Goal: Information Seeking & Learning: Learn about a topic

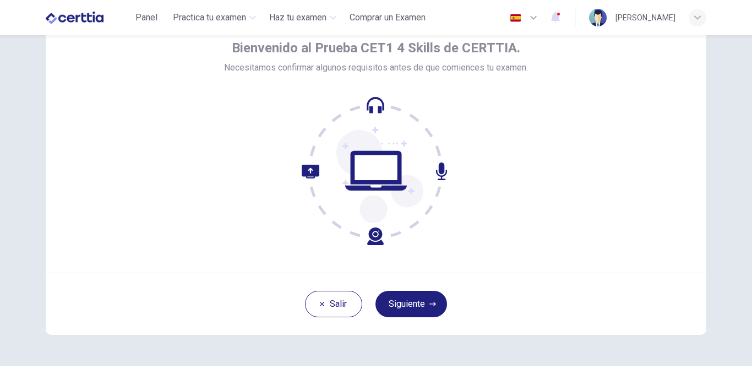
scroll to position [85, 0]
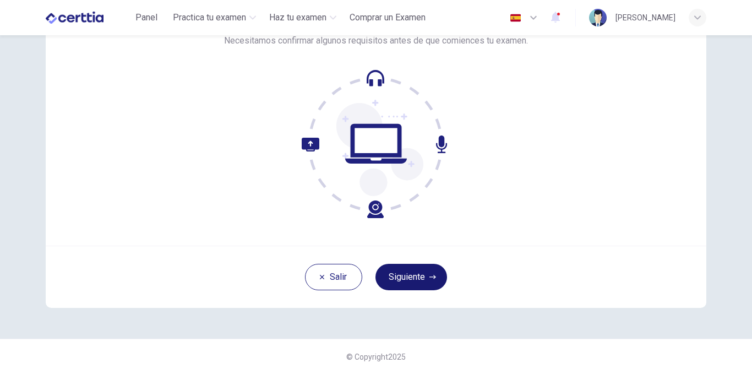
click at [402, 276] on button "Siguiente" at bounding box center [411, 277] width 72 height 26
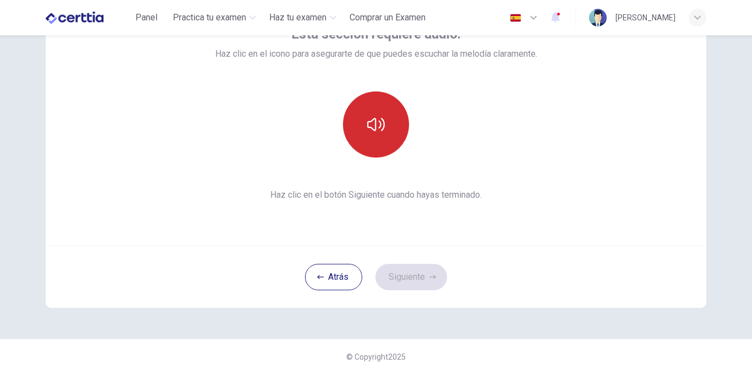
click at [370, 141] on button "button" at bounding box center [376, 124] width 66 height 66
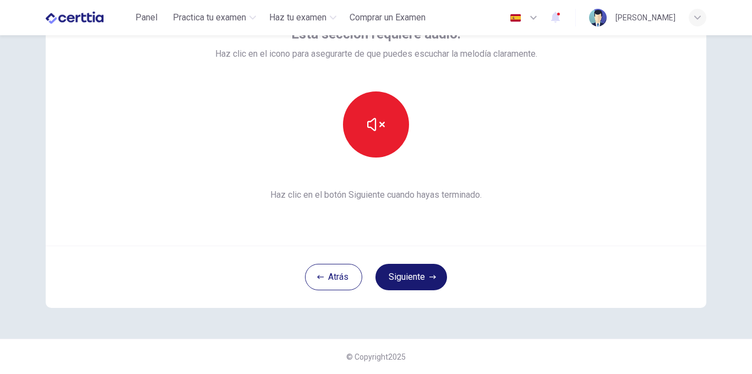
click at [396, 265] on button "Siguiente" at bounding box center [411, 277] width 72 height 26
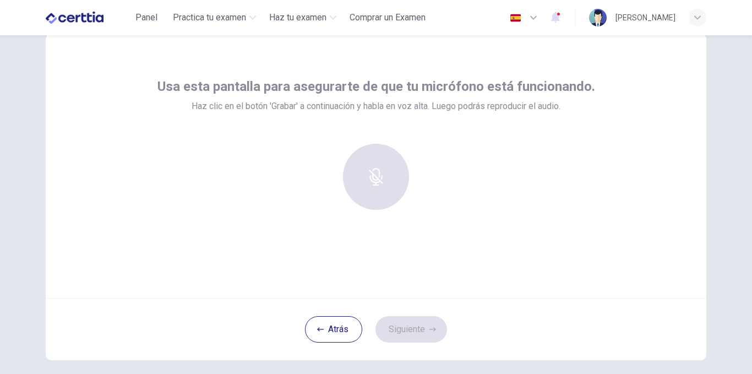
scroll to position [36, 0]
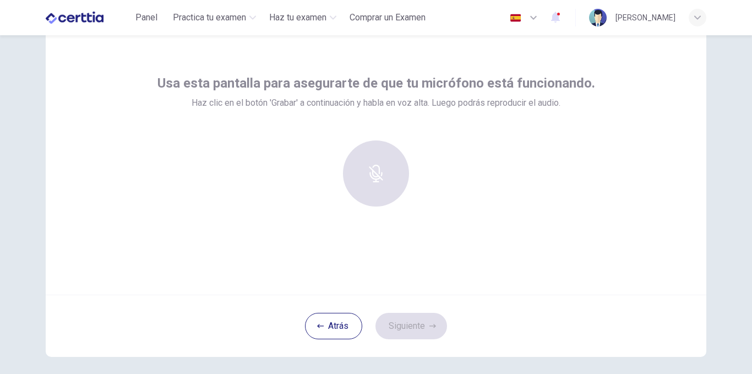
click at [356, 163] on div at bounding box center [375, 173] width 119 height 66
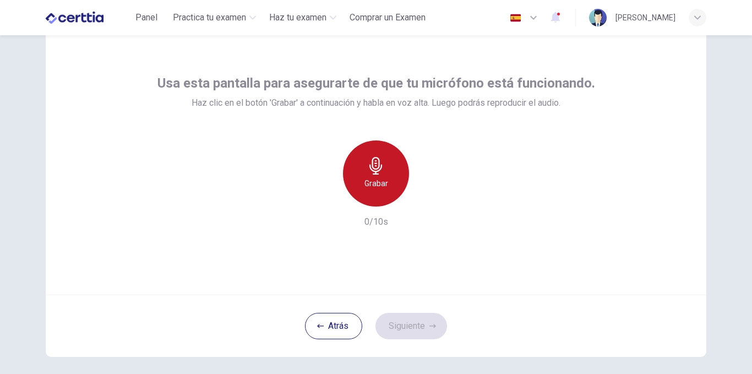
click at [368, 149] on div "Grabar" at bounding box center [376, 173] width 66 height 66
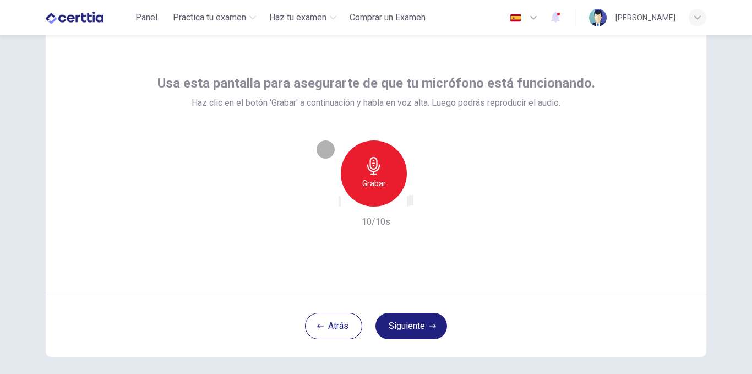
click at [408, 197] on div "button" at bounding box center [408, 201] width 0 height 8
click at [396, 320] on button "Siguiente" at bounding box center [411, 326] width 72 height 26
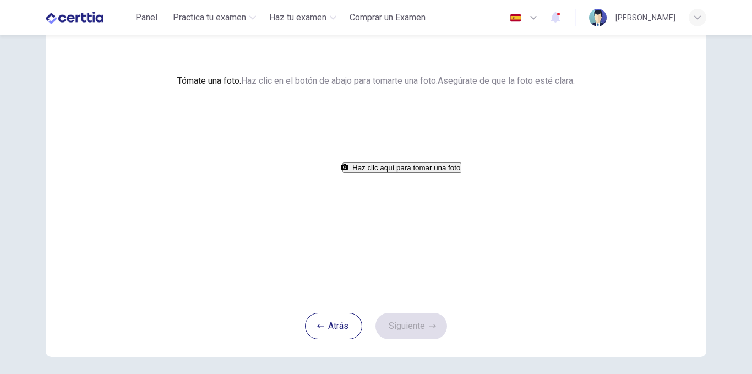
click at [342, 173] on button "Haz clic aquí para tomar una foto" at bounding box center [401, 167] width 119 height 10
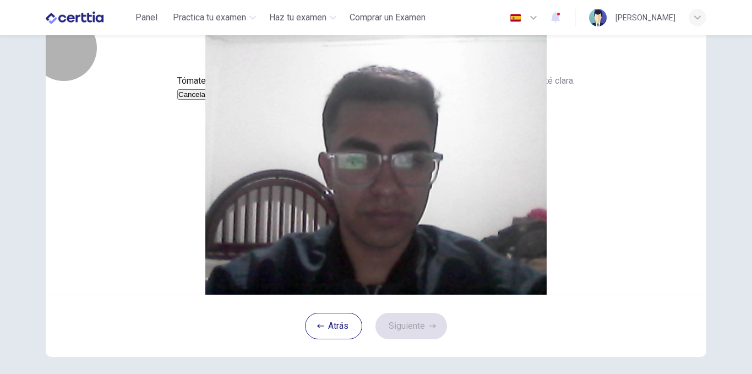
click at [238, 100] on button "Guardar" at bounding box center [223, 94] width 29 height 10
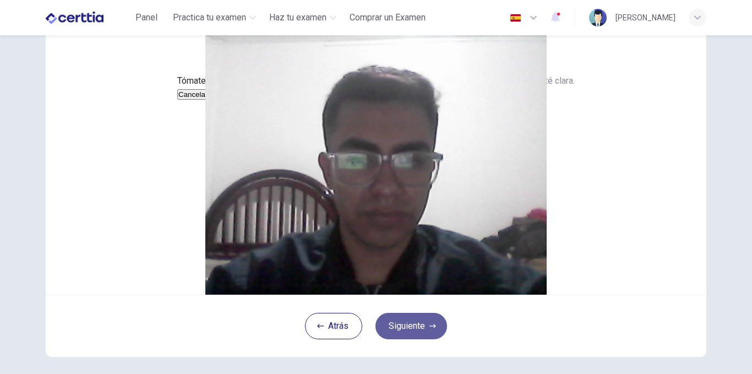
click at [407, 339] on button "Siguiente" at bounding box center [411, 326] width 72 height 26
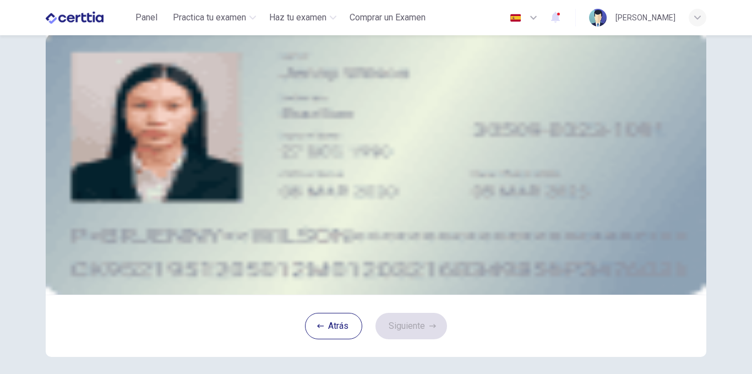
click at [138, 113] on button "upload" at bounding box center [132, 107] width 11 height 13
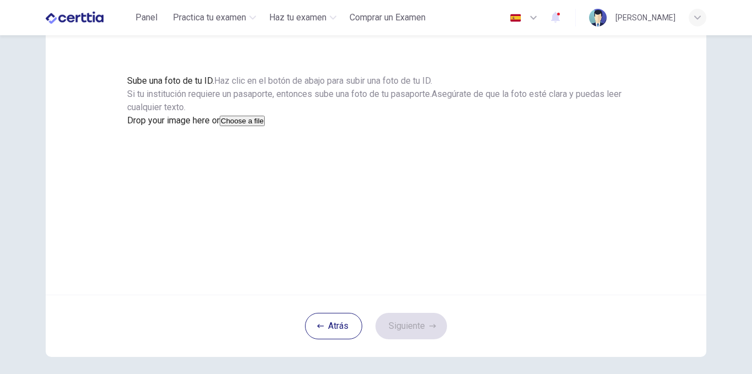
click at [265, 126] on button "Choose a file" at bounding box center [242, 121] width 45 height 10
click at [156, 152] on button "Guardar" at bounding box center [141, 147] width 29 height 10
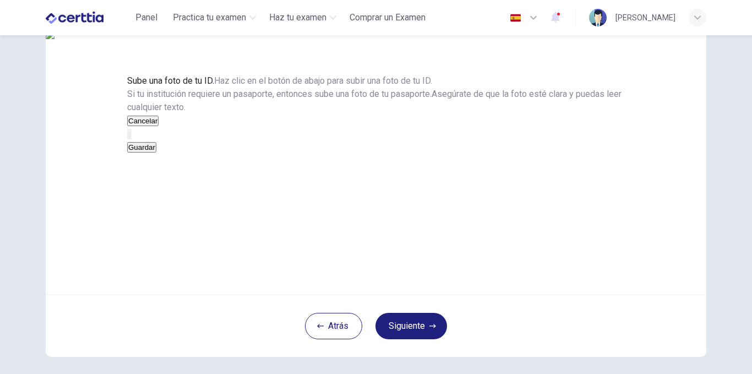
click at [156, 152] on button "Guardar" at bounding box center [141, 147] width 29 height 10
click at [536, 154] on div "Sube una foto de tu ID. Haz clic en el botón de abajo para subir una foto de tu…" at bounding box center [375, 113] width 497 height 79
click at [156, 152] on button "Guardar" at bounding box center [141, 147] width 29 height 10
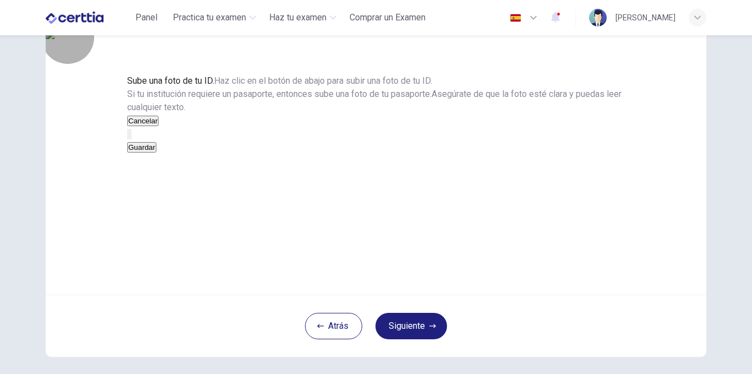
click at [156, 152] on button "Guardar" at bounding box center [141, 147] width 29 height 10
click at [139, 145] on icon "button" at bounding box center [134, 140] width 9 height 9
click at [130, 136] on icon "button" at bounding box center [130, 136] width 0 height 0
click at [139, 145] on icon "button" at bounding box center [134, 140] width 9 height 9
click at [130, 136] on icon "button" at bounding box center [130, 136] width 0 height 0
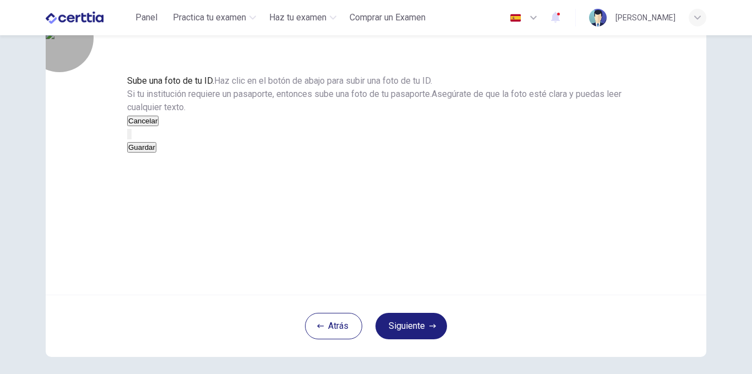
click at [156, 152] on button "Guardar" at bounding box center [141, 147] width 29 height 10
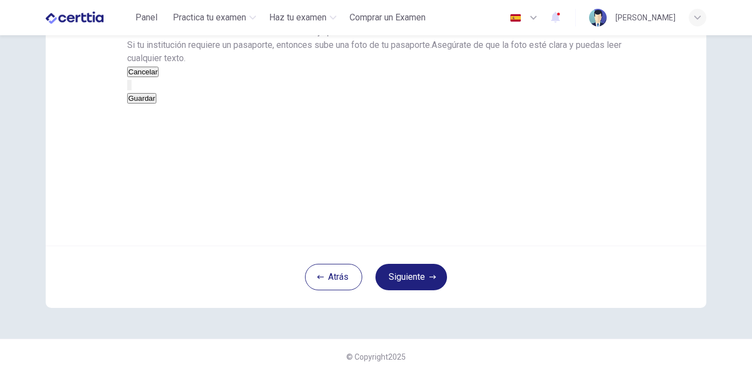
scroll to position [145, 0]
click at [425, 287] on button "Siguiente" at bounding box center [411, 277] width 72 height 26
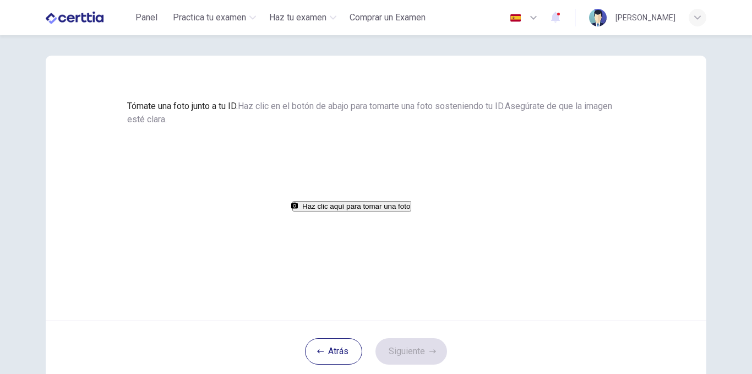
scroll to position [10, 0]
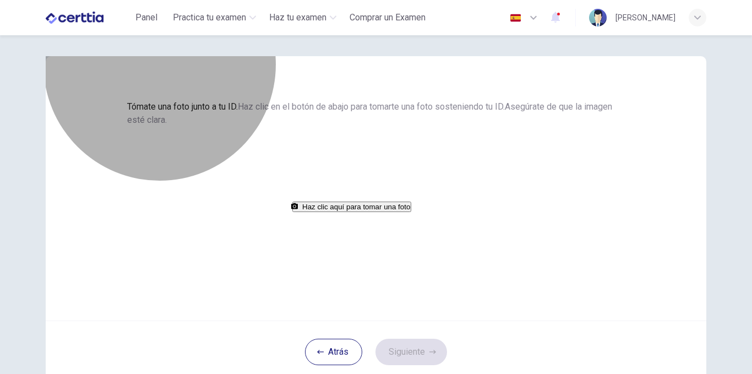
click at [404, 212] on button "Haz clic aquí para tomar una foto" at bounding box center [351, 206] width 119 height 10
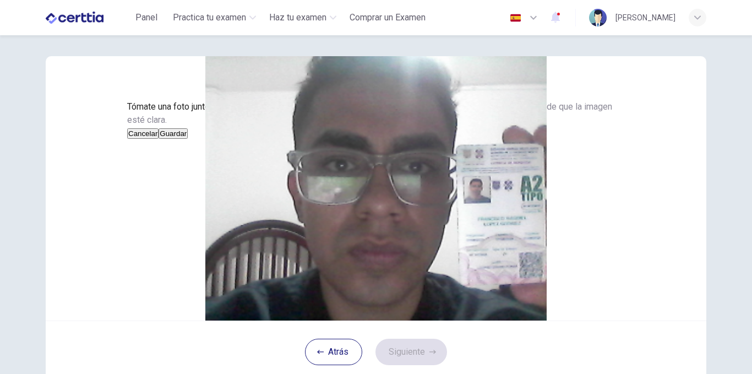
click at [188, 139] on button "Guardar" at bounding box center [172, 133] width 29 height 10
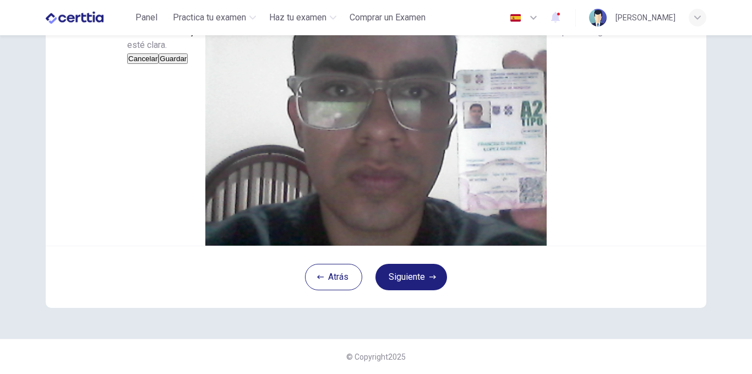
scroll to position [132, 0]
click at [415, 270] on button "Siguiente" at bounding box center [411, 277] width 72 height 26
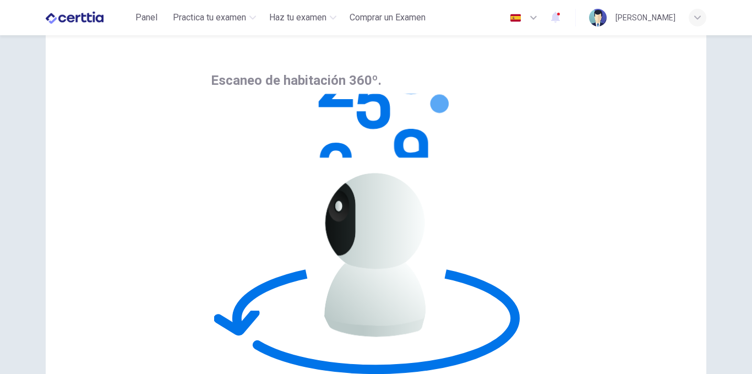
scroll to position [45, 0]
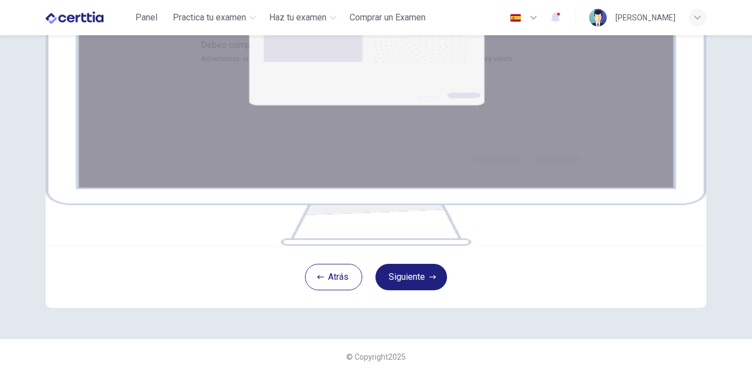
scroll to position [188, 0]
click at [402, 280] on button "Siguiente" at bounding box center [411, 277] width 72 height 26
click at [388, 277] on button "Siguiente" at bounding box center [411, 277] width 72 height 26
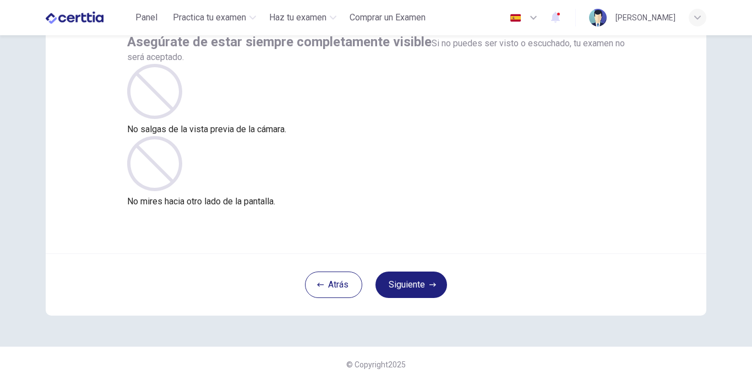
scroll to position [85, 0]
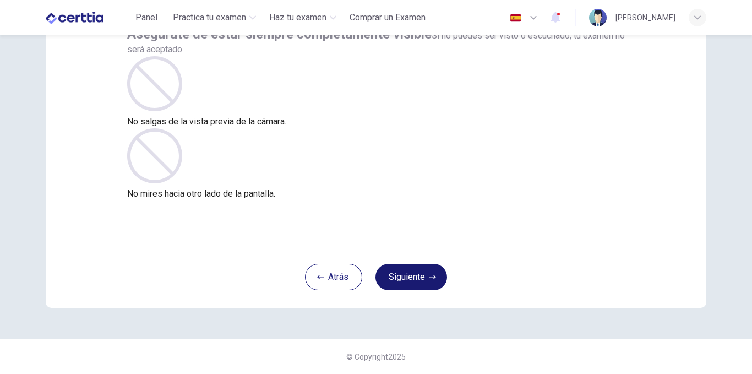
click at [398, 270] on button "Siguiente" at bounding box center [411, 277] width 72 height 26
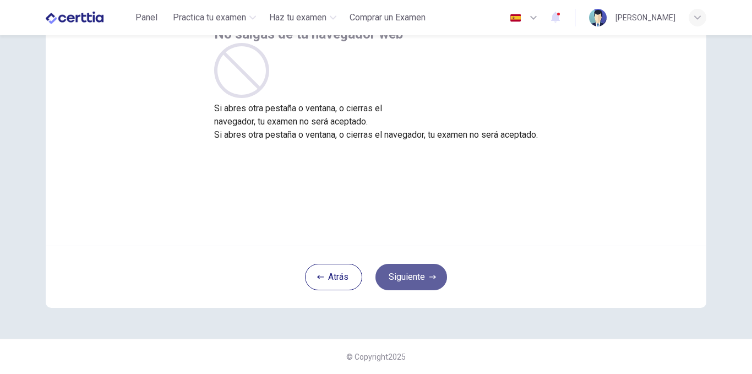
click at [393, 271] on button "Siguiente" at bounding box center [411, 277] width 72 height 26
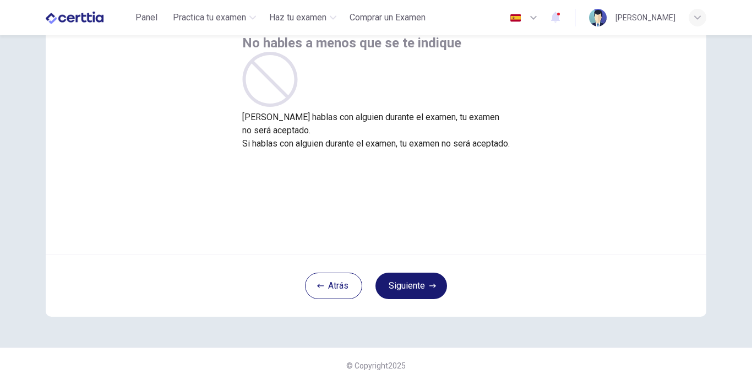
scroll to position [76, 0]
click at [403, 280] on button "Siguiente" at bounding box center [411, 285] width 72 height 26
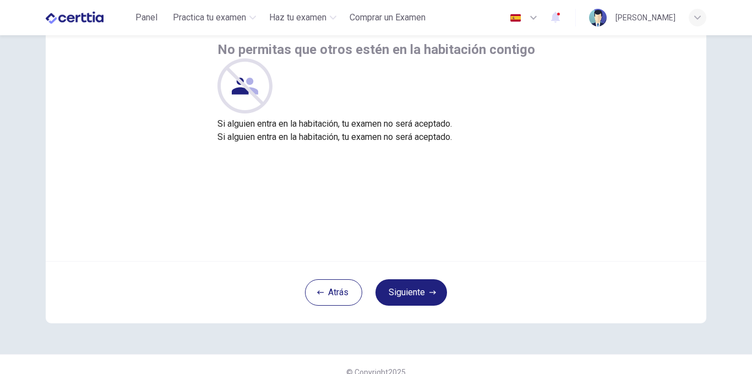
scroll to position [69, 0]
click at [414, 289] on button "Siguiente" at bounding box center [411, 293] width 72 height 26
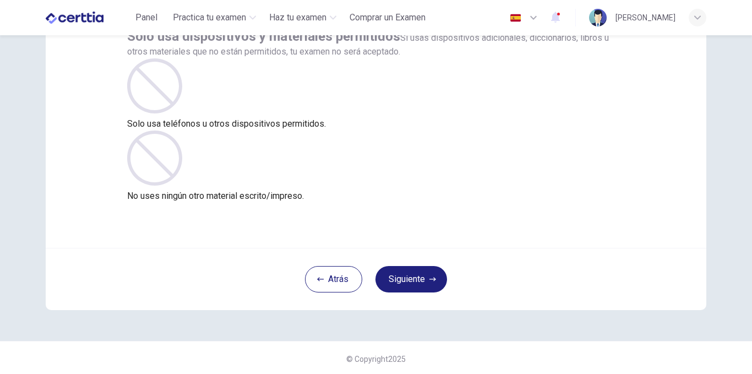
scroll to position [85, 0]
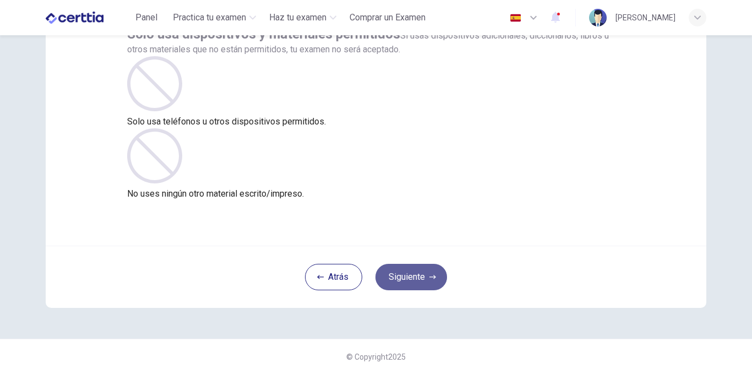
click at [414, 272] on button "Siguiente" at bounding box center [411, 277] width 72 height 26
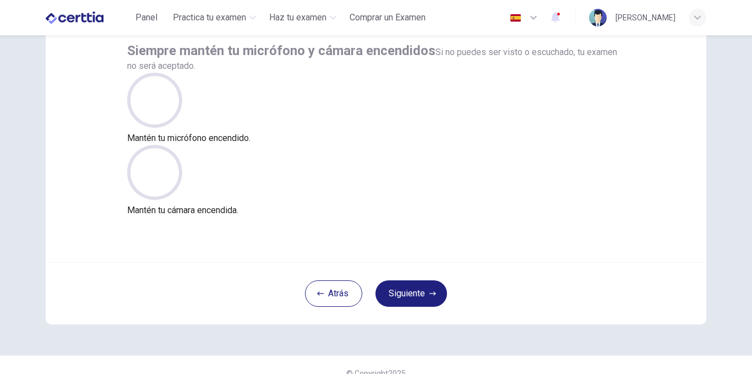
scroll to position [70, 0]
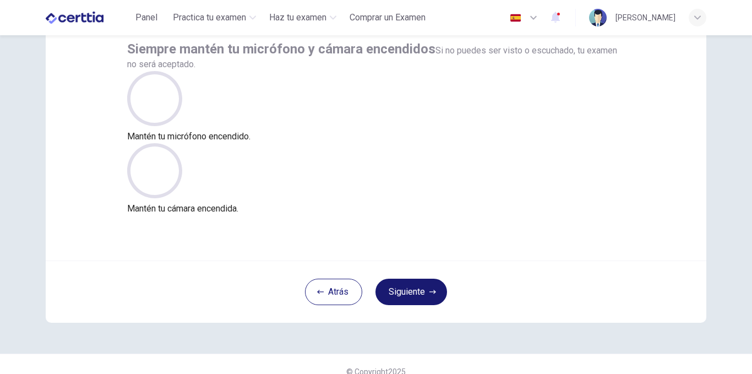
click at [399, 284] on button "Siguiente" at bounding box center [411, 291] width 72 height 26
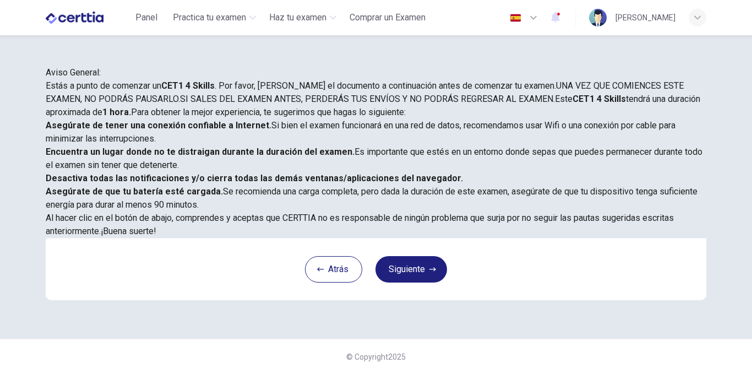
scroll to position [150, 0]
click at [634, 199] on div "Aviso General: Estás a punto de comenzar un CET1 4 Skills . Por favor, [PERSON_…" at bounding box center [376, 152] width 660 height 172
click at [406, 282] on button "Siguiente" at bounding box center [411, 269] width 72 height 26
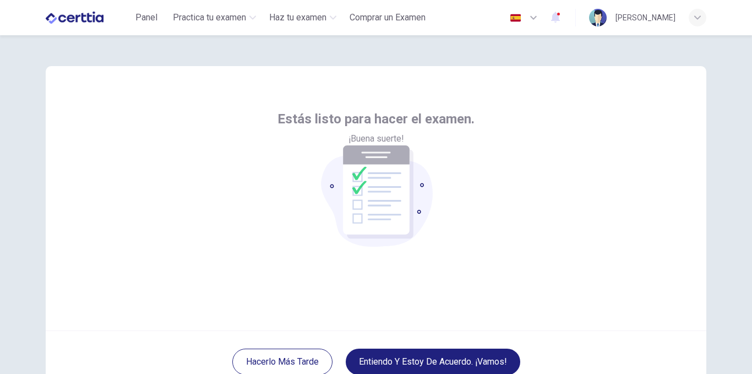
scroll to position [73, 0]
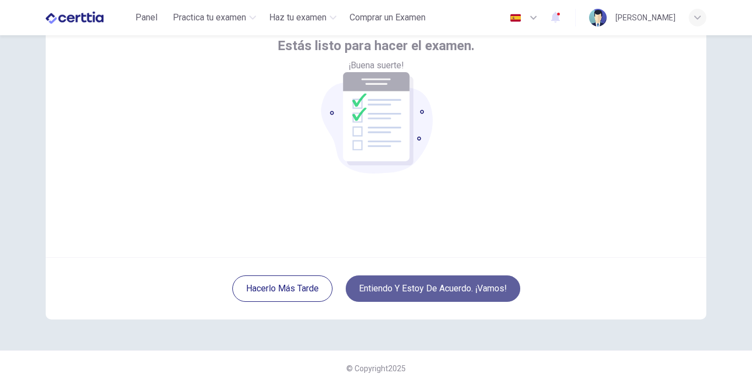
click at [383, 280] on button "Entiendo y estoy de acuerdo. ¡Vamos!" at bounding box center [433, 288] width 174 height 26
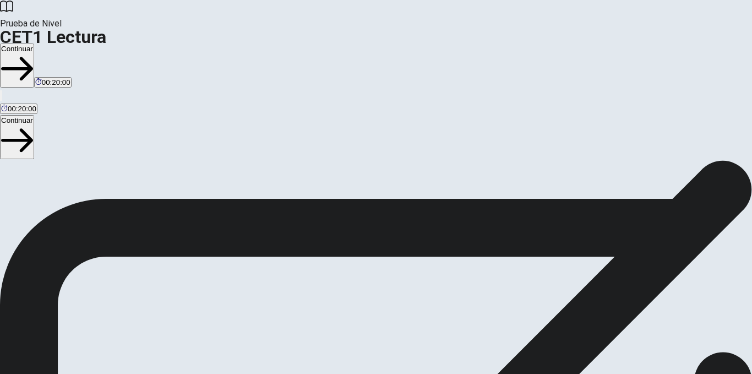
click at [34, 43] on button "Continuar" at bounding box center [17, 65] width 34 height 44
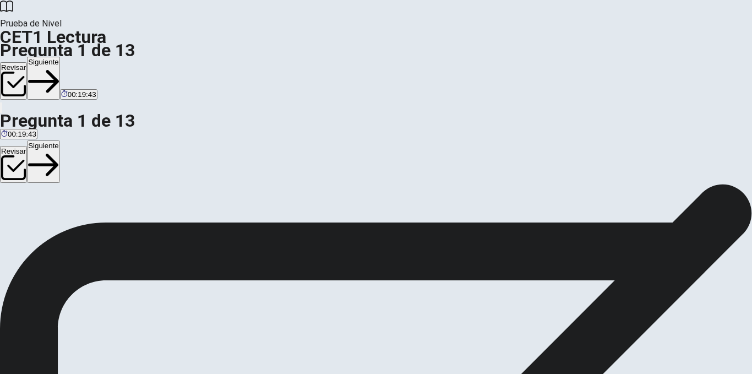
scroll to position [30, 0]
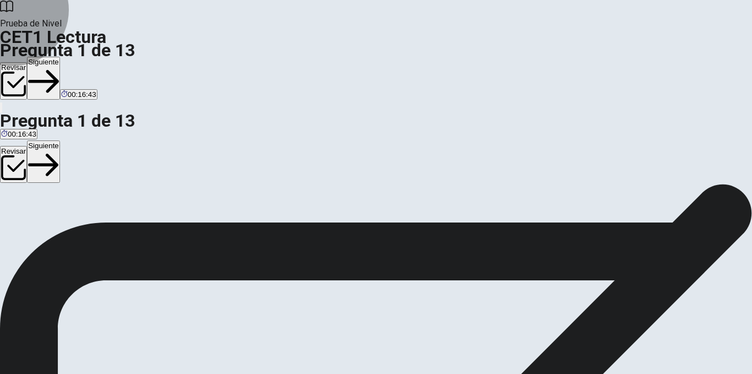
click at [60, 57] on button "Siguiente" at bounding box center [43, 78] width 33 height 43
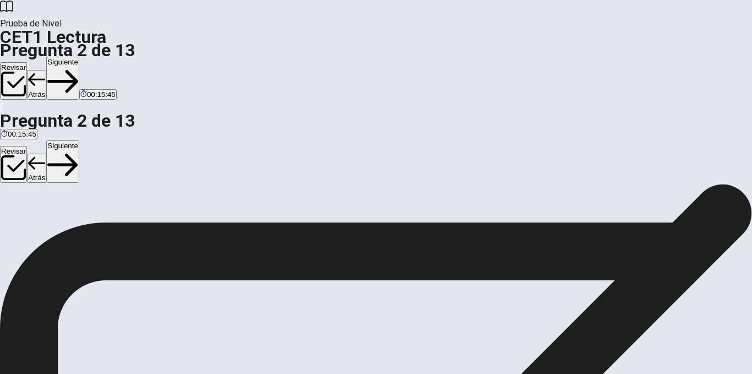
scroll to position [160, 0]
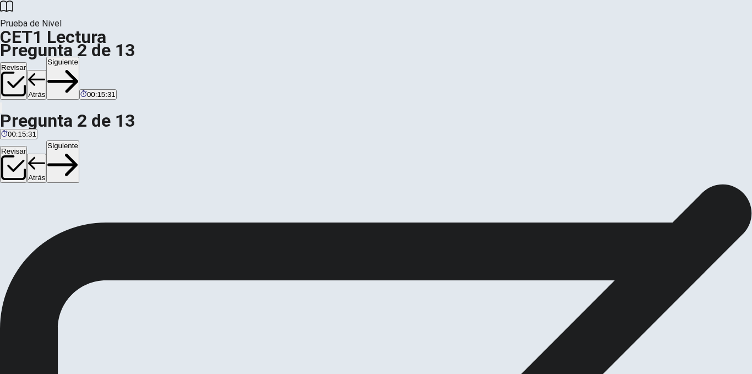
click at [79, 57] on button "Siguiente" at bounding box center [62, 78] width 33 height 43
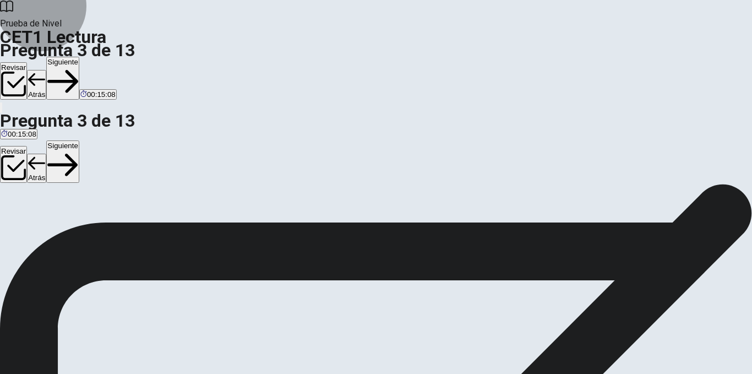
click at [79, 57] on button "Siguiente" at bounding box center [62, 78] width 33 height 43
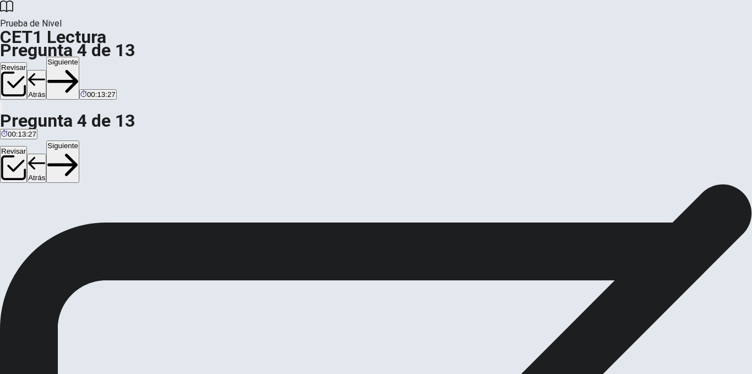
scroll to position [27, 0]
click at [79, 57] on button "Siguiente" at bounding box center [62, 78] width 33 height 43
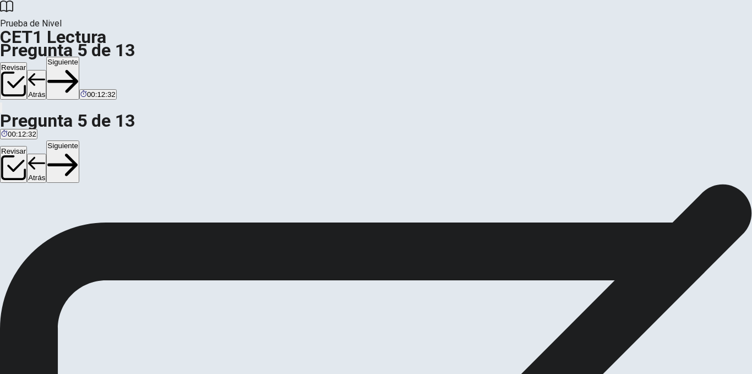
click at [79, 57] on button "Siguiente" at bounding box center [62, 78] width 33 height 43
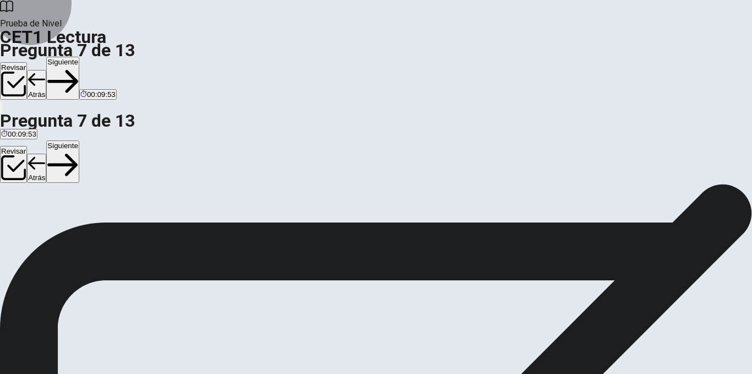
click at [79, 57] on button "Siguiente" at bounding box center [62, 78] width 33 height 43
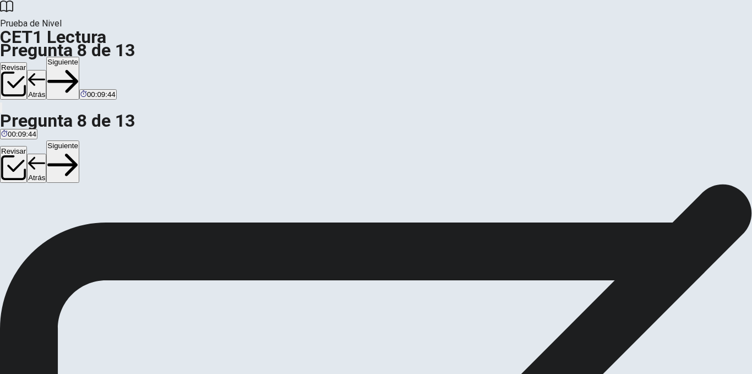
click at [79, 57] on button "Siguiente" at bounding box center [62, 78] width 33 height 43
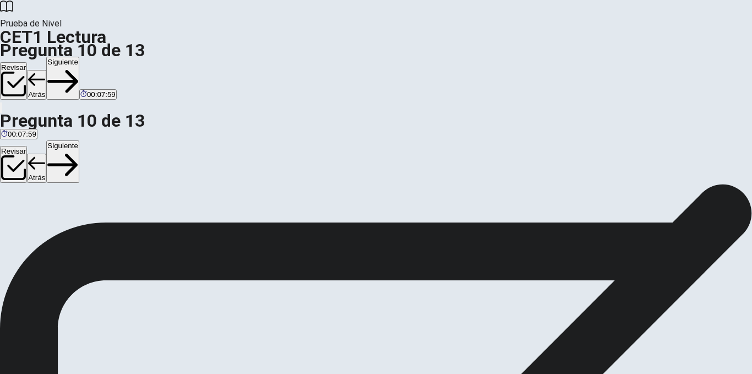
click at [79, 57] on button "Siguiente" at bounding box center [62, 78] width 33 height 43
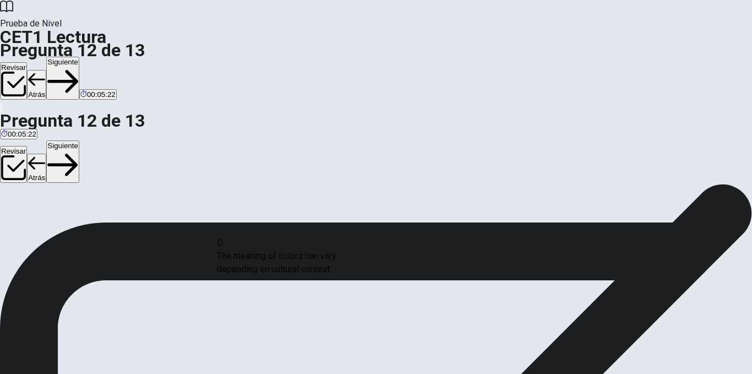
drag, startPoint x: 150, startPoint y: 238, endPoint x: 341, endPoint y: 240, distance: 191.5
drag, startPoint x: 151, startPoint y: 228, endPoint x: 305, endPoint y: 225, distance: 153.5
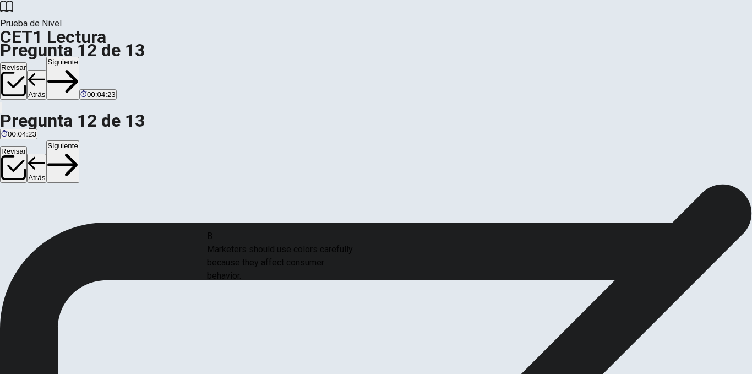
drag, startPoint x: 146, startPoint y: 229, endPoint x: 291, endPoint y: 264, distance: 148.7
click at [79, 57] on button "Siguiente" at bounding box center [62, 78] width 33 height 43
drag, startPoint x: 148, startPoint y: 240, endPoint x: 167, endPoint y: 230, distance: 21.9
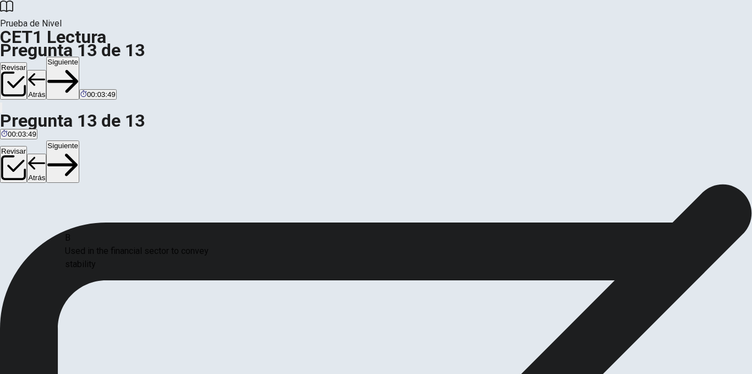
scroll to position [17, 0]
drag, startPoint x: 127, startPoint y: 243, endPoint x: 342, endPoint y: 231, distance: 216.0
drag, startPoint x: 299, startPoint y: 217, endPoint x: 518, endPoint y: 228, distance: 219.3
drag, startPoint x: 141, startPoint y: 242, endPoint x: 130, endPoint y: 246, distance: 11.3
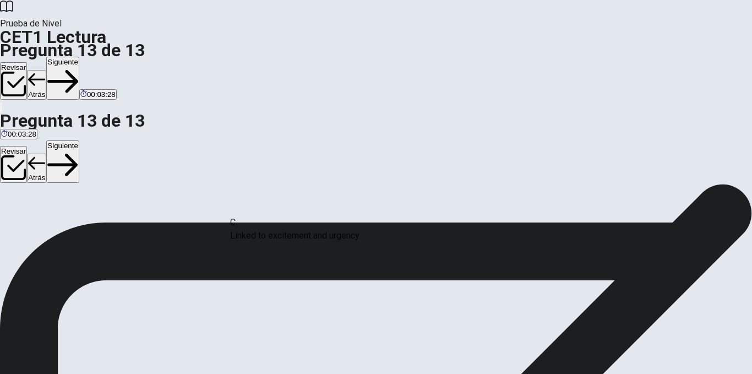
drag, startPoint x: 120, startPoint y: 244, endPoint x: 303, endPoint y: 221, distance: 183.6
drag, startPoint x: 152, startPoint y: 256, endPoint x: 543, endPoint y: 262, distance: 391.2
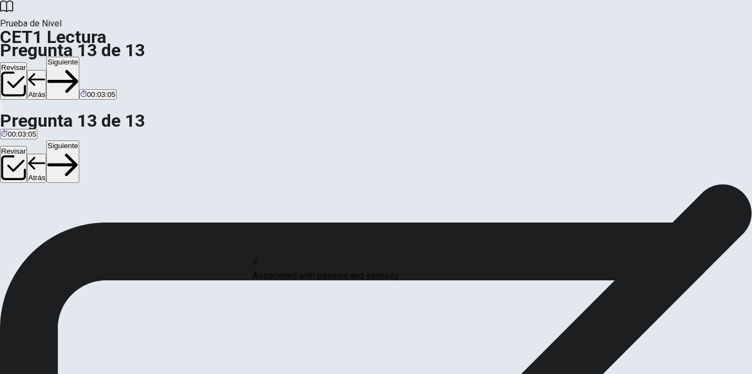
drag, startPoint x: 155, startPoint y: 285, endPoint x: 345, endPoint y: 282, distance: 190.4
drag, startPoint x: 150, startPoint y: 205, endPoint x: 338, endPoint y: 296, distance: 209.2
click at [79, 57] on button "Siguiente" at bounding box center [62, 78] width 33 height 43
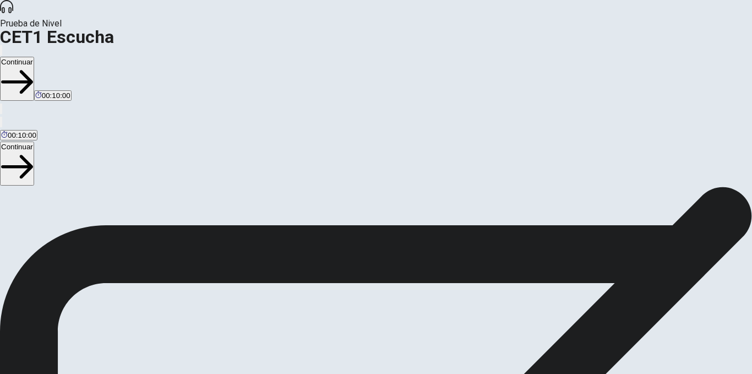
scroll to position [90, 0]
drag, startPoint x: 71, startPoint y: 101, endPoint x: 326, endPoint y: 100, distance: 254.8
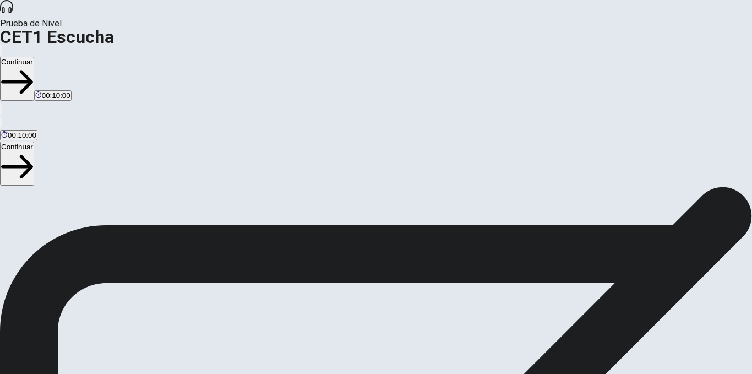
click at [34, 57] on button "Continuar" at bounding box center [17, 79] width 34 height 44
click at [2, 45] on button "button" at bounding box center [1, 50] width 2 height 10
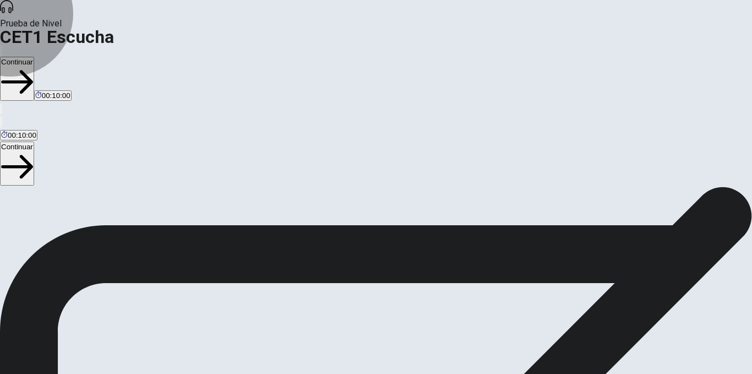
click at [34, 57] on button "Continuar" at bounding box center [17, 79] width 34 height 44
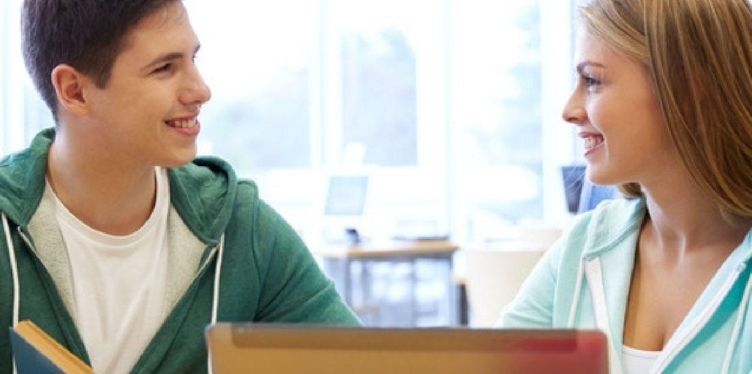
scroll to position [0, 0]
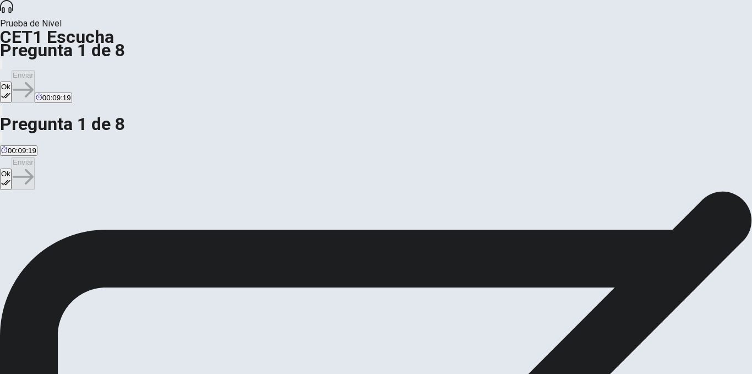
click at [12, 81] on button "Ok" at bounding box center [6, 91] width 12 height 21
click at [35, 70] on button "Enviar" at bounding box center [23, 86] width 23 height 33
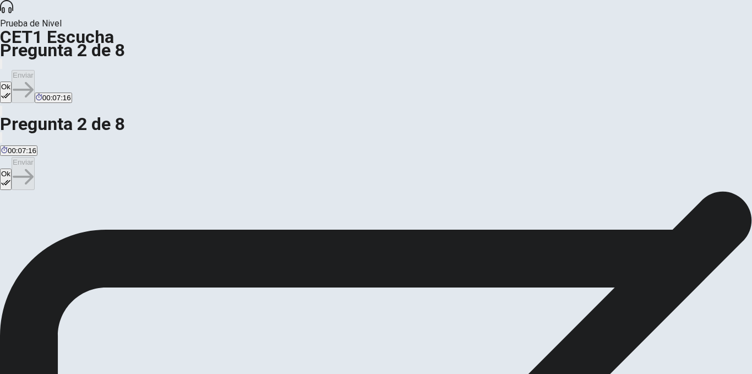
click at [12, 81] on button "Ok" at bounding box center [6, 91] width 12 height 21
click at [35, 70] on button "Enviar" at bounding box center [23, 86] width 23 height 33
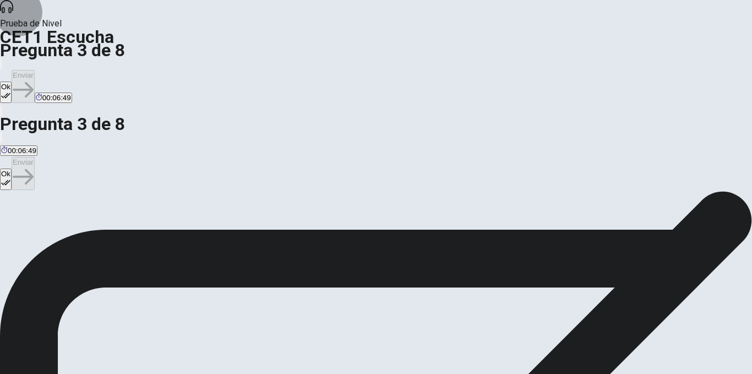
click at [12, 81] on button "Ok" at bounding box center [6, 91] width 12 height 21
click at [35, 70] on button "Enviar" at bounding box center [23, 86] width 23 height 33
click at [12, 81] on button "Ok" at bounding box center [6, 91] width 12 height 21
click at [35, 70] on button "Enviar" at bounding box center [23, 86] width 23 height 33
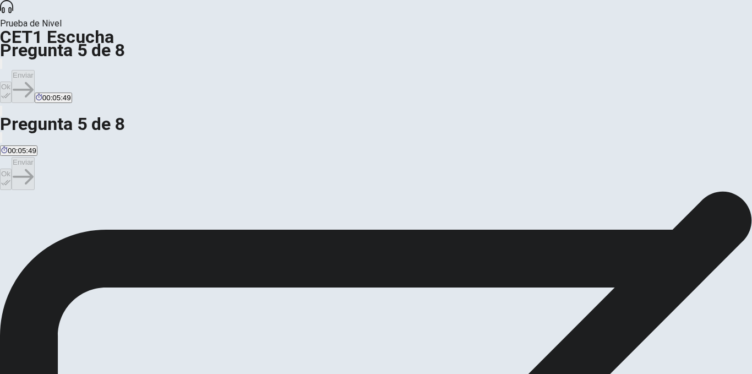
click at [12, 81] on button "Ok" at bounding box center [6, 91] width 12 height 21
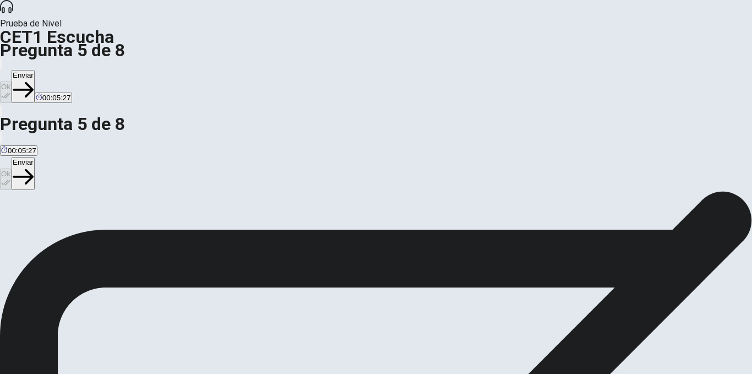
click at [35, 70] on button "Enviar" at bounding box center [23, 86] width 23 height 33
click at [10, 91] on icon "button" at bounding box center [5, 95] width 9 height 9
click at [35, 70] on button "Enviar" at bounding box center [23, 86] width 23 height 33
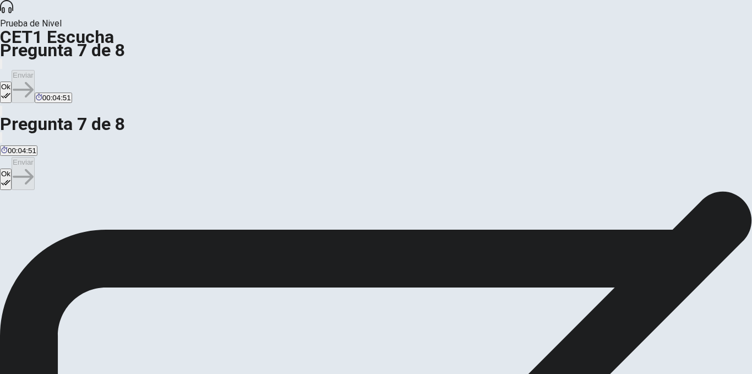
click at [12, 81] on button "Ok" at bounding box center [6, 91] width 12 height 21
click at [35, 70] on button "Enviar" at bounding box center [23, 86] width 23 height 33
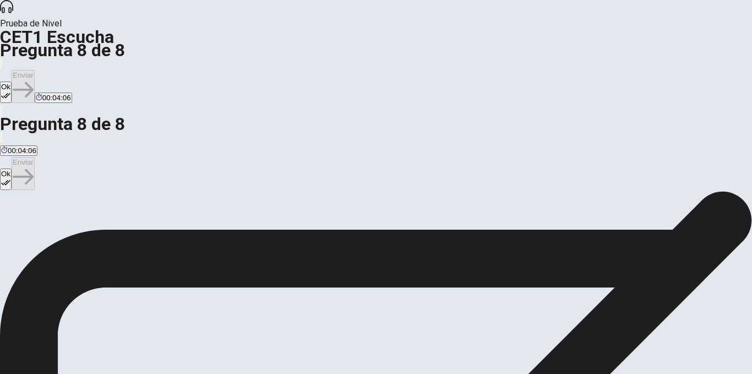
click at [12, 81] on button "Ok" at bounding box center [6, 91] width 12 height 21
click at [35, 70] on button "Enviar" at bounding box center [23, 86] width 23 height 33
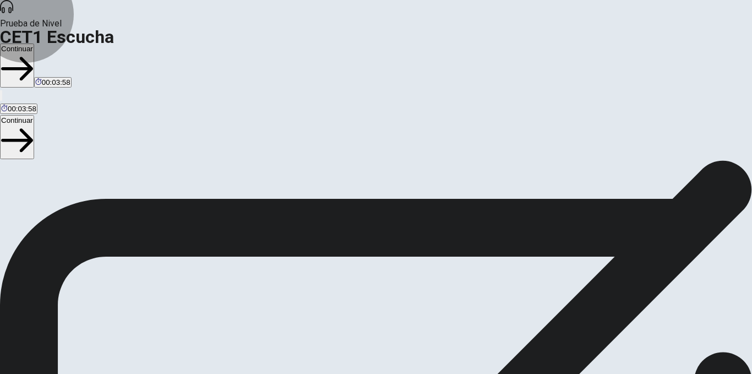
click at [34, 43] on button "Continuar" at bounding box center [17, 65] width 34 height 44
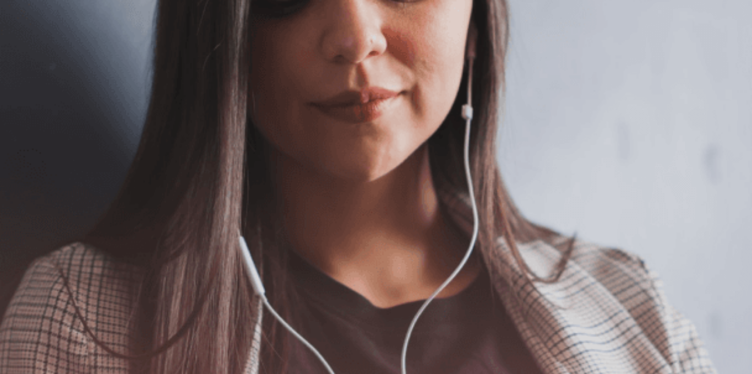
scroll to position [113, 0]
click at [34, 57] on button "Continuar" at bounding box center [17, 79] width 34 height 44
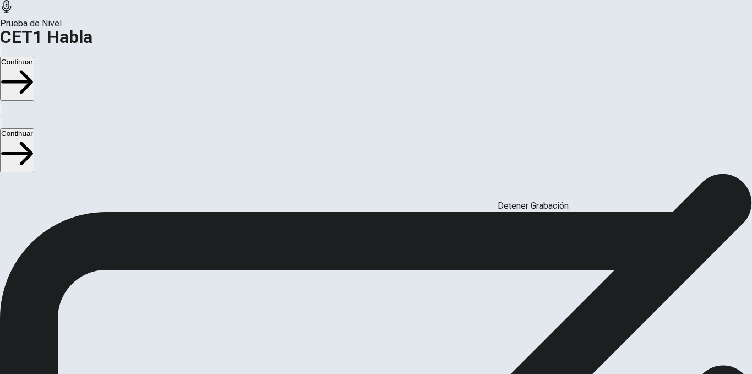
click at [546, 199] on div "Detener Grabación" at bounding box center [532, 205] width 71 height 13
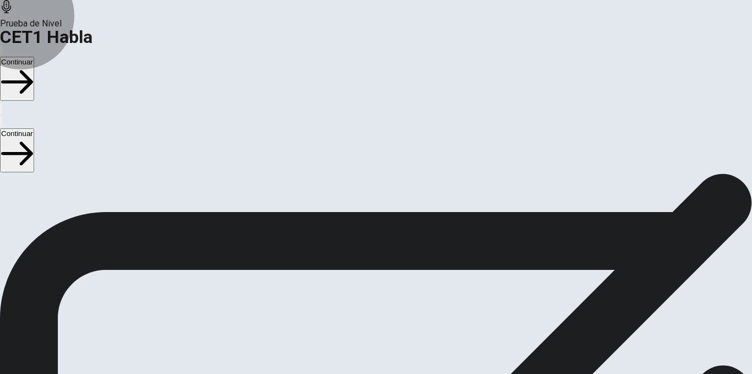
click at [34, 57] on button "Continuar" at bounding box center [17, 79] width 34 height 44
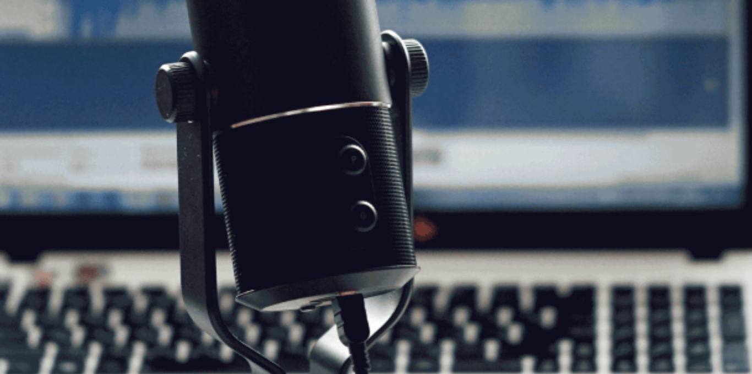
scroll to position [221, 0]
click at [34, 57] on button "Continuar" at bounding box center [17, 79] width 34 height 44
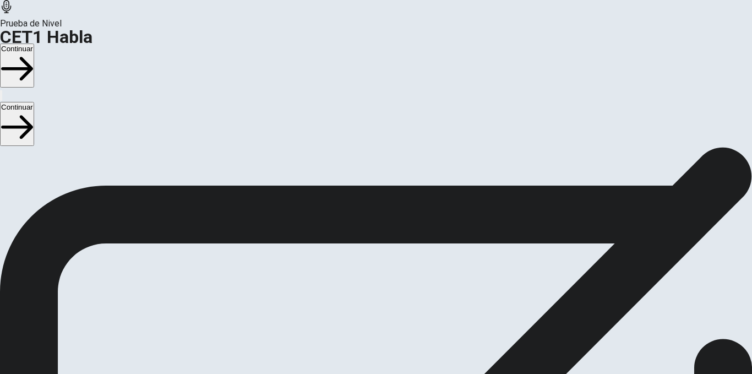
scroll to position [27, 0]
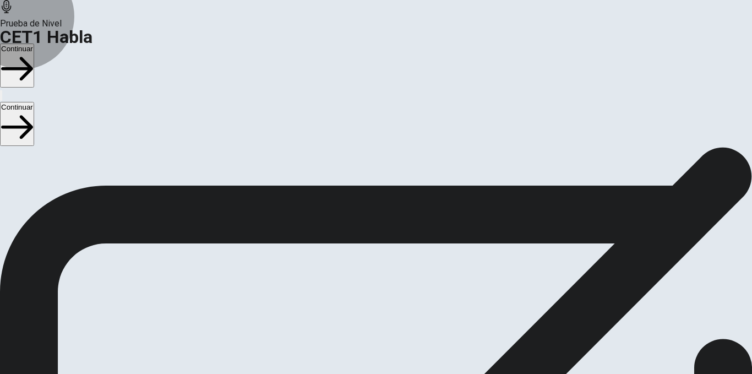
click at [34, 43] on button "Continuar" at bounding box center [17, 65] width 34 height 44
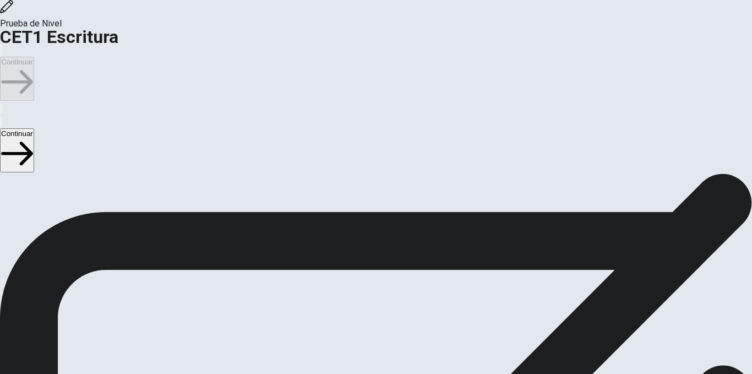
scroll to position [0, 0]
click at [34, 57] on button "Continuar" at bounding box center [17, 79] width 34 height 44
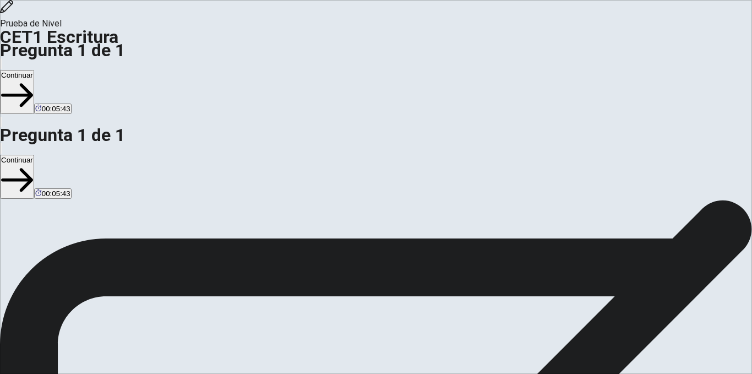
drag, startPoint x: 409, startPoint y: 275, endPoint x: 399, endPoint y: 273, distance: 9.5
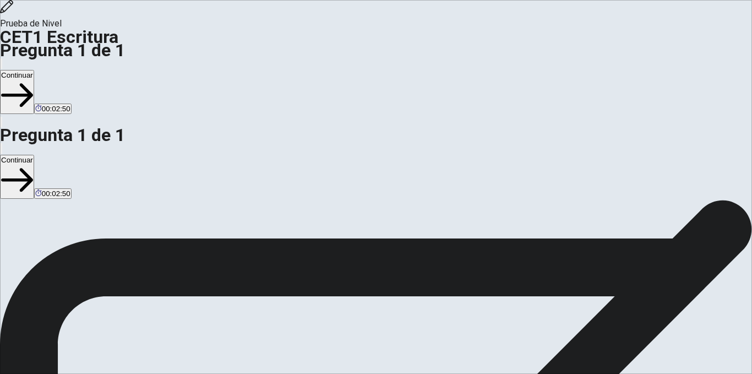
drag, startPoint x: 492, startPoint y: 298, endPoint x: 576, endPoint y: 288, distance: 84.3
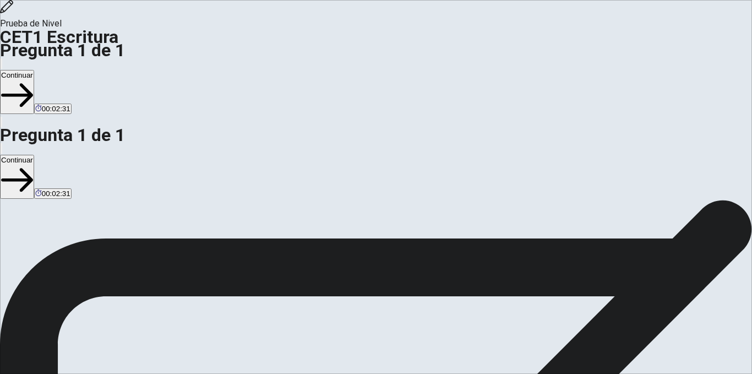
type textarea "**********"
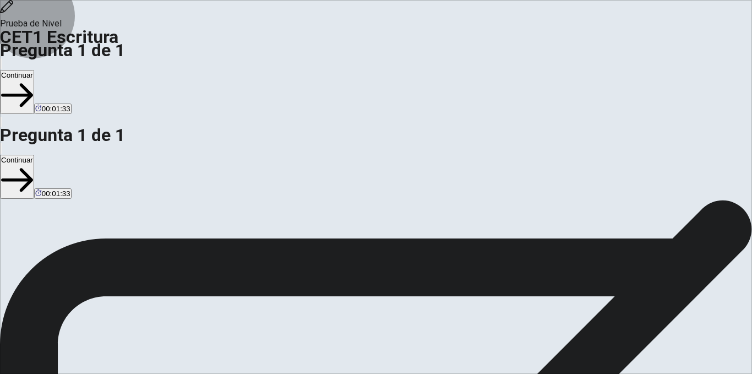
click at [34, 70] on button "Continuar" at bounding box center [17, 92] width 34 height 44
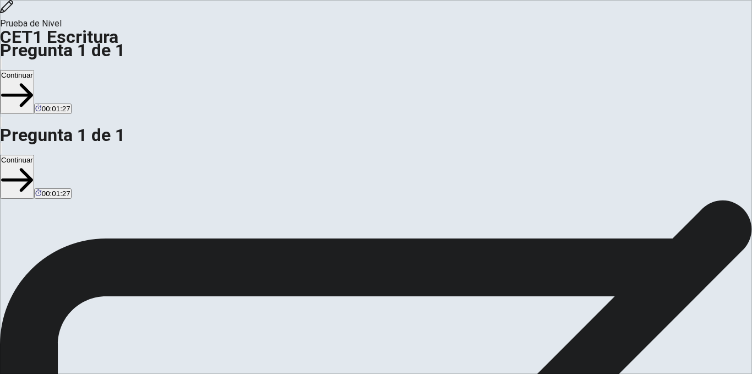
scroll to position [54, 0]
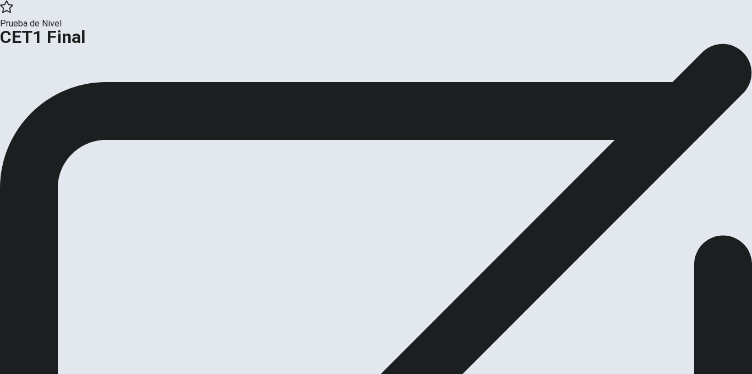
scroll to position [27, 0]
